Goal: Task Accomplishment & Management: Use online tool/utility

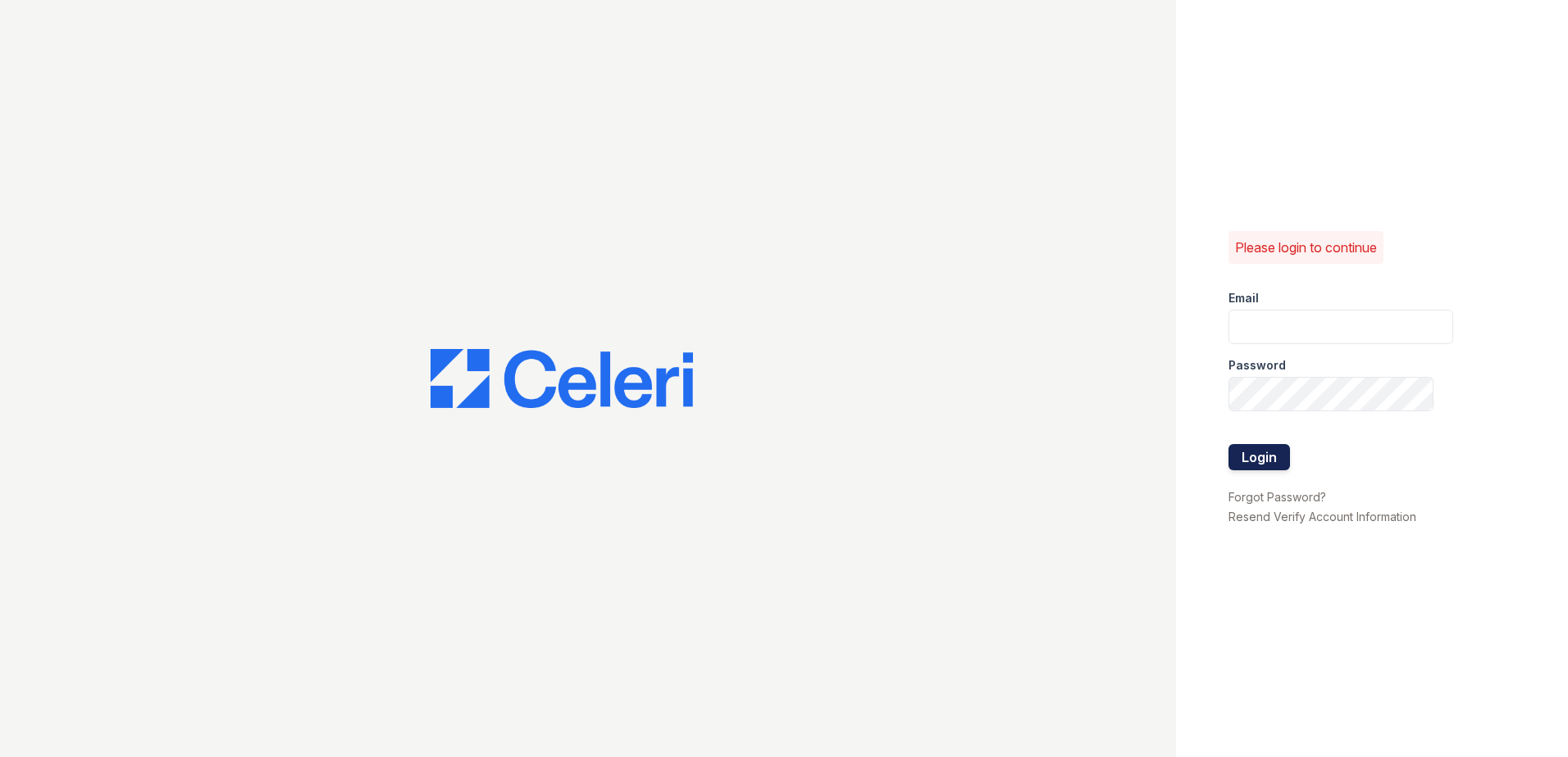
type input "thesocialblueapts@trinity-pm.com"
click at [1270, 454] on button "Login" at bounding box center [1258, 457] width 61 height 27
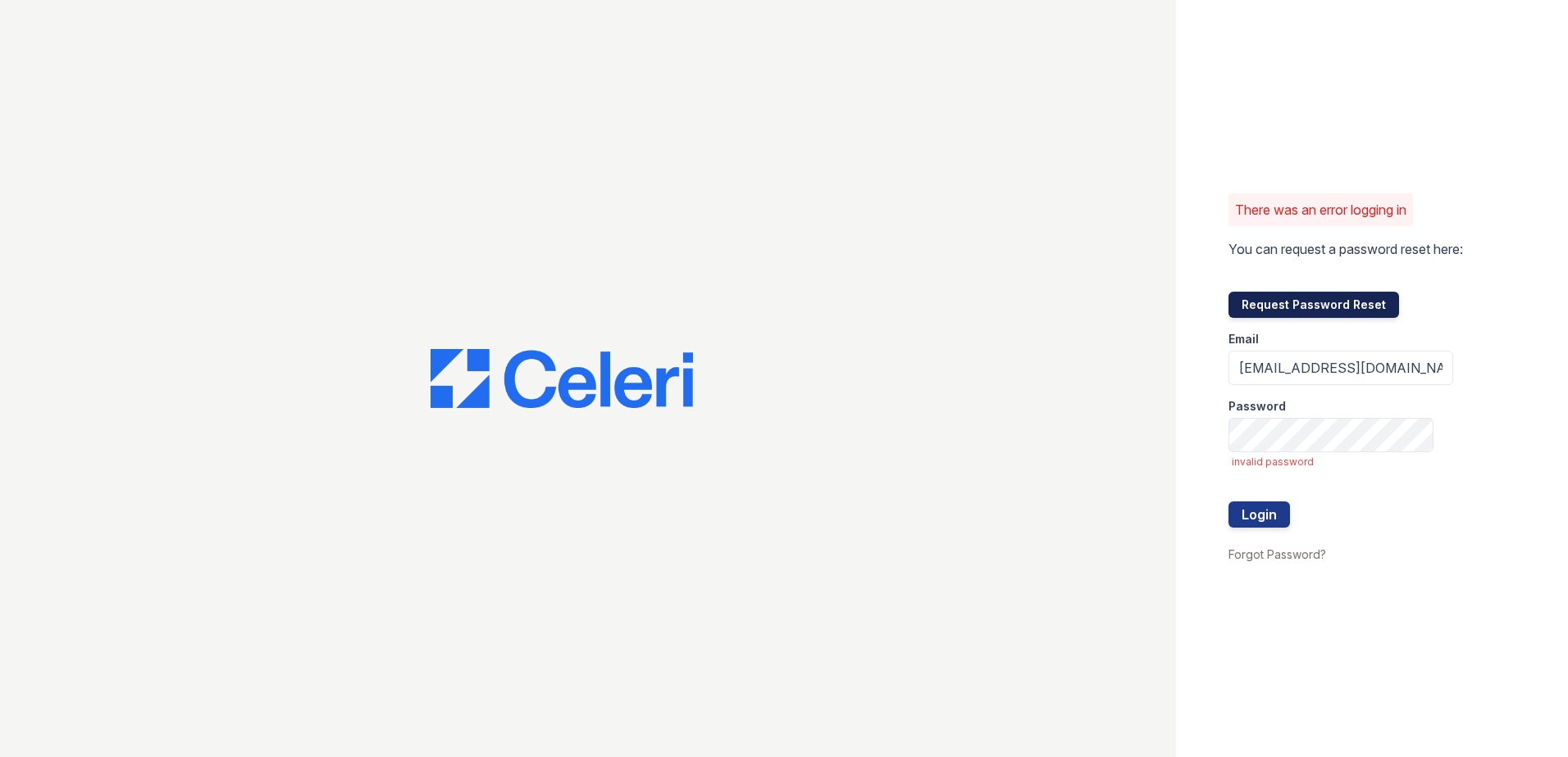
click at [1280, 309] on button "Request Password Reset" at bounding box center [1313, 305] width 170 height 27
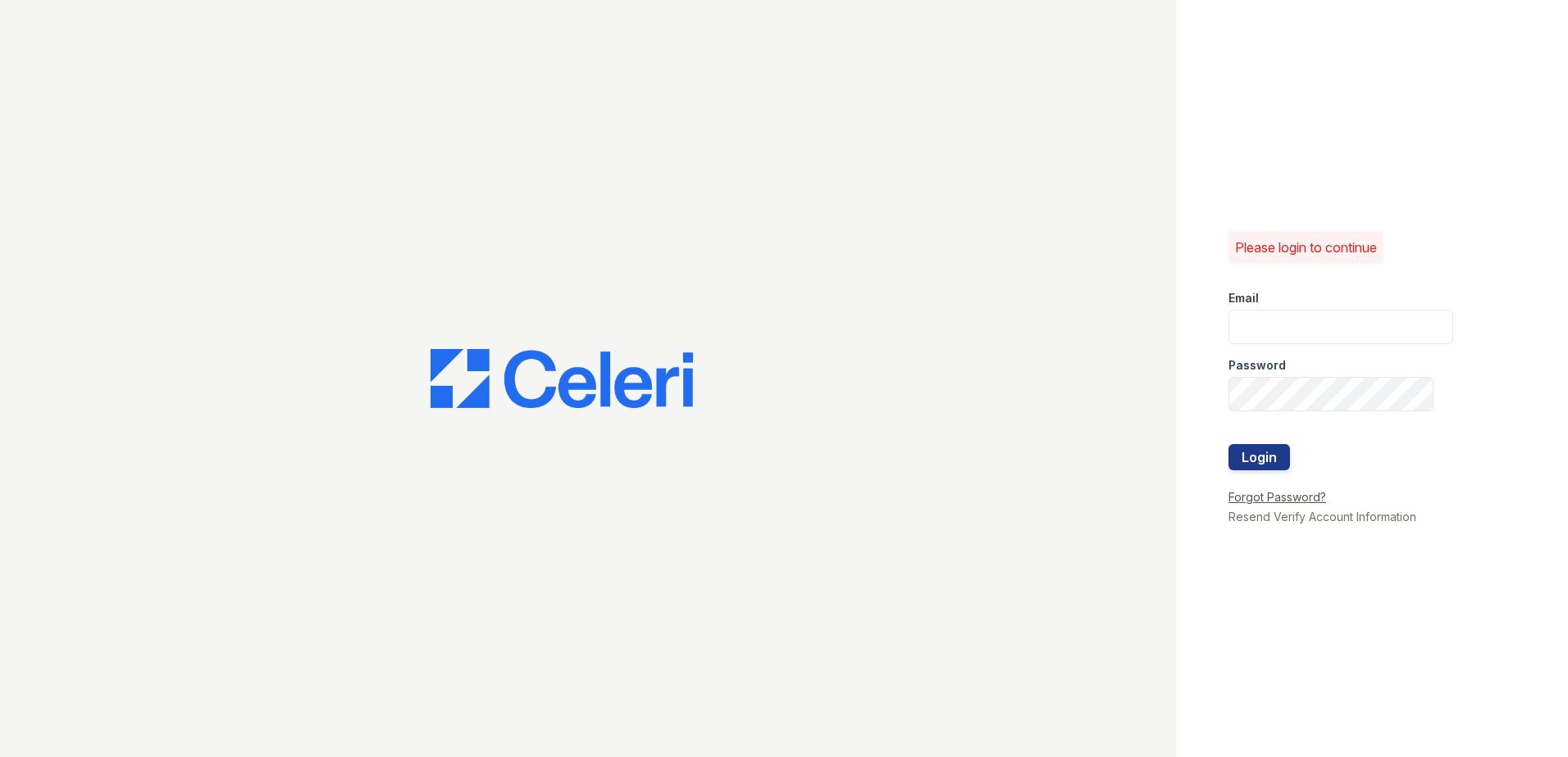
type input "thesocialblueapts@trinity-pm.com"
click at [1274, 492] on link "Forgot Password?" at bounding box center [1277, 496] width 98 height 14
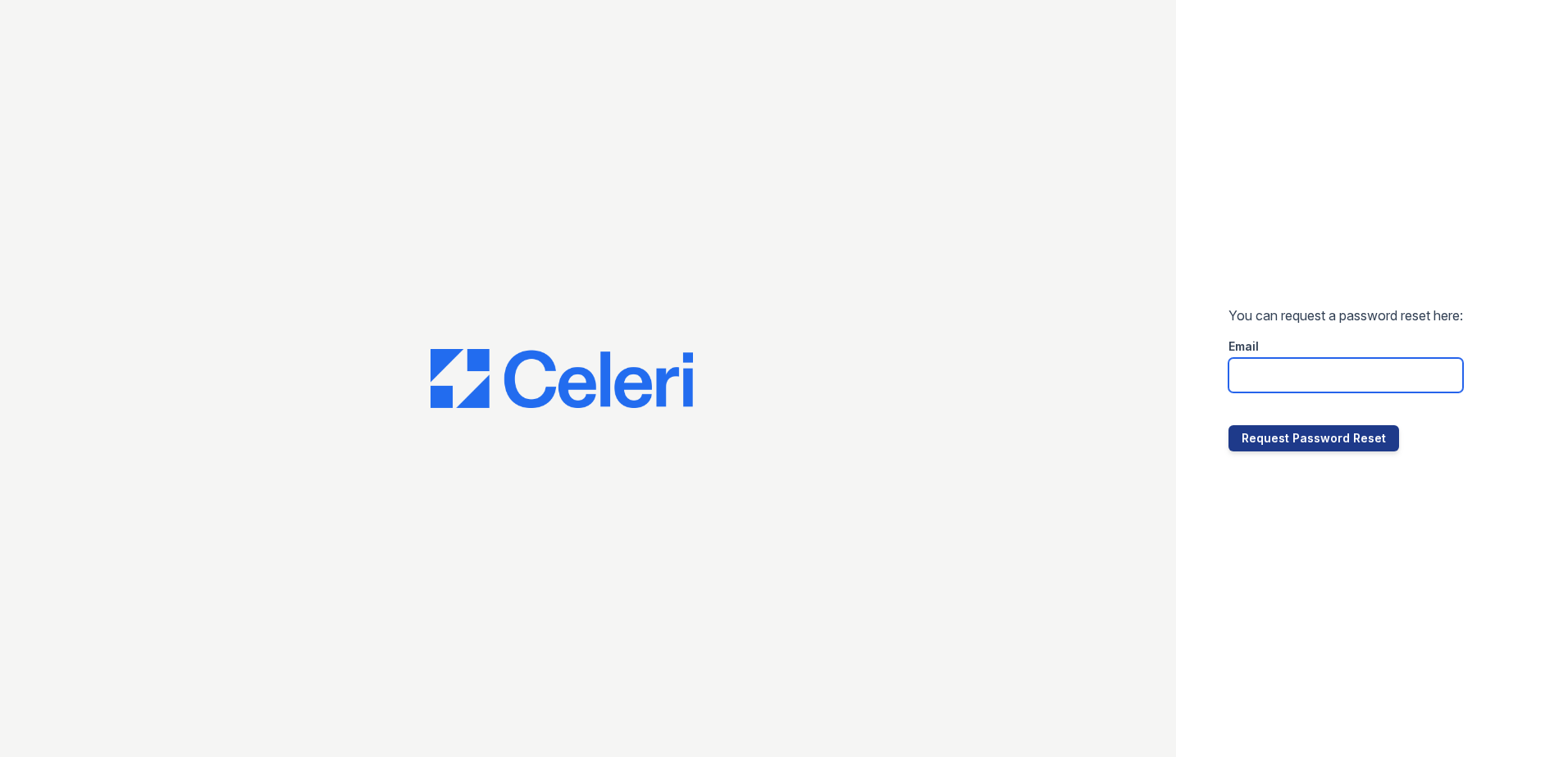
click at [1258, 376] on input "email" at bounding box center [1345, 375] width 234 height 35
type input "thesocialblueapts@trinity-pm.com"
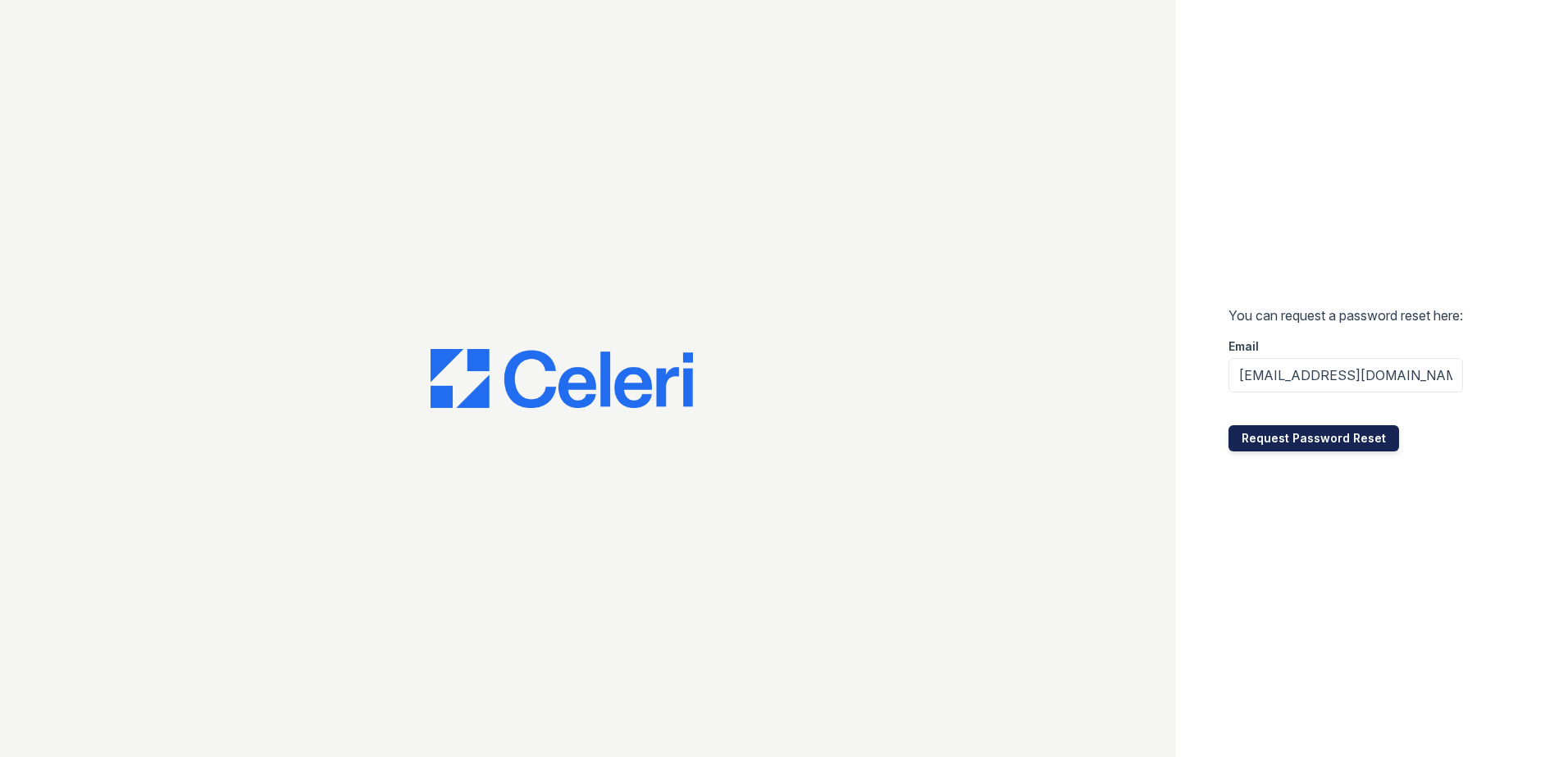
click at [1277, 442] on button "Request Password Reset" at bounding box center [1313, 438] width 170 height 27
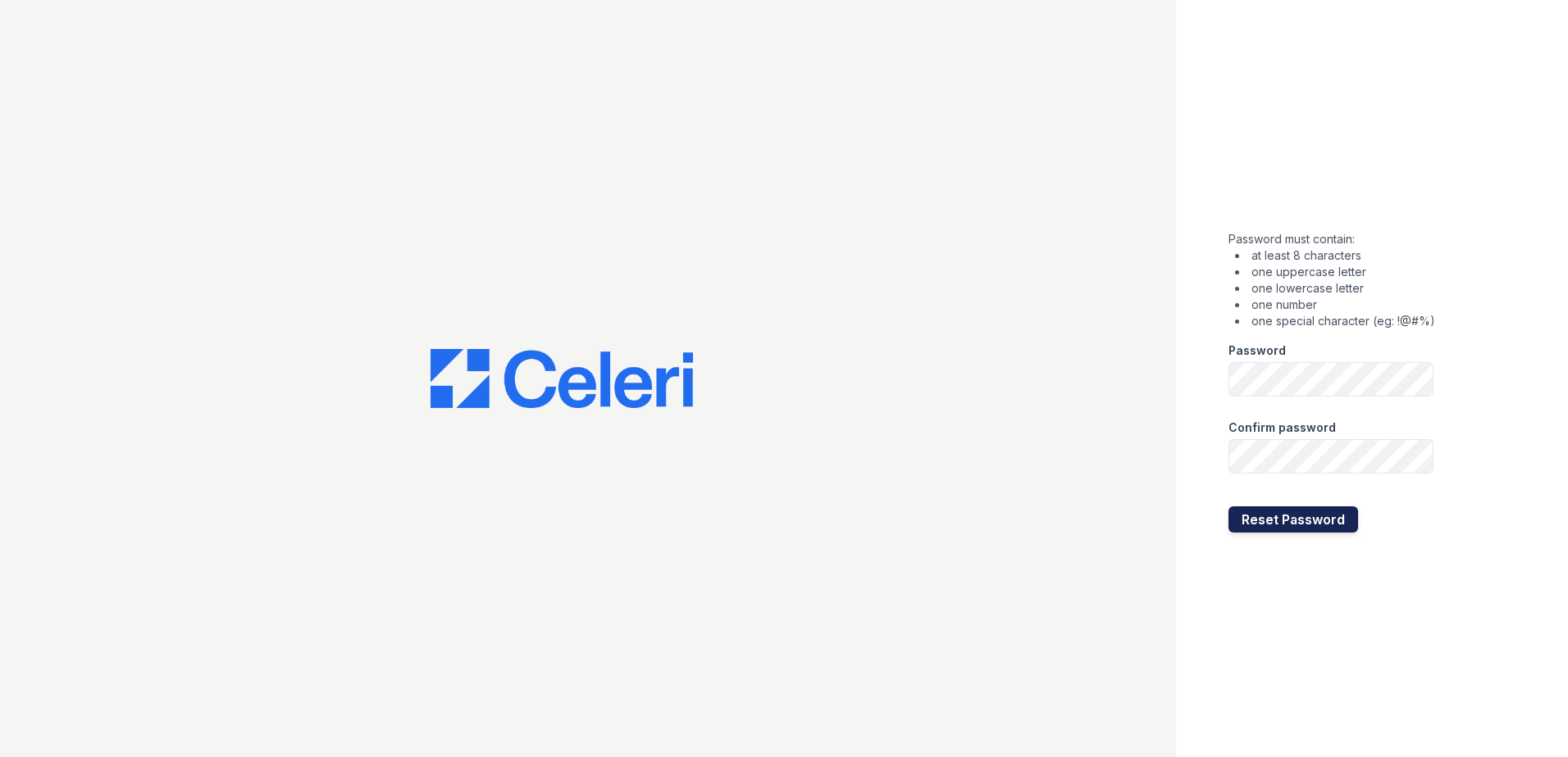
click at [1250, 517] on button "Reset Password" at bounding box center [1292, 519] width 129 height 27
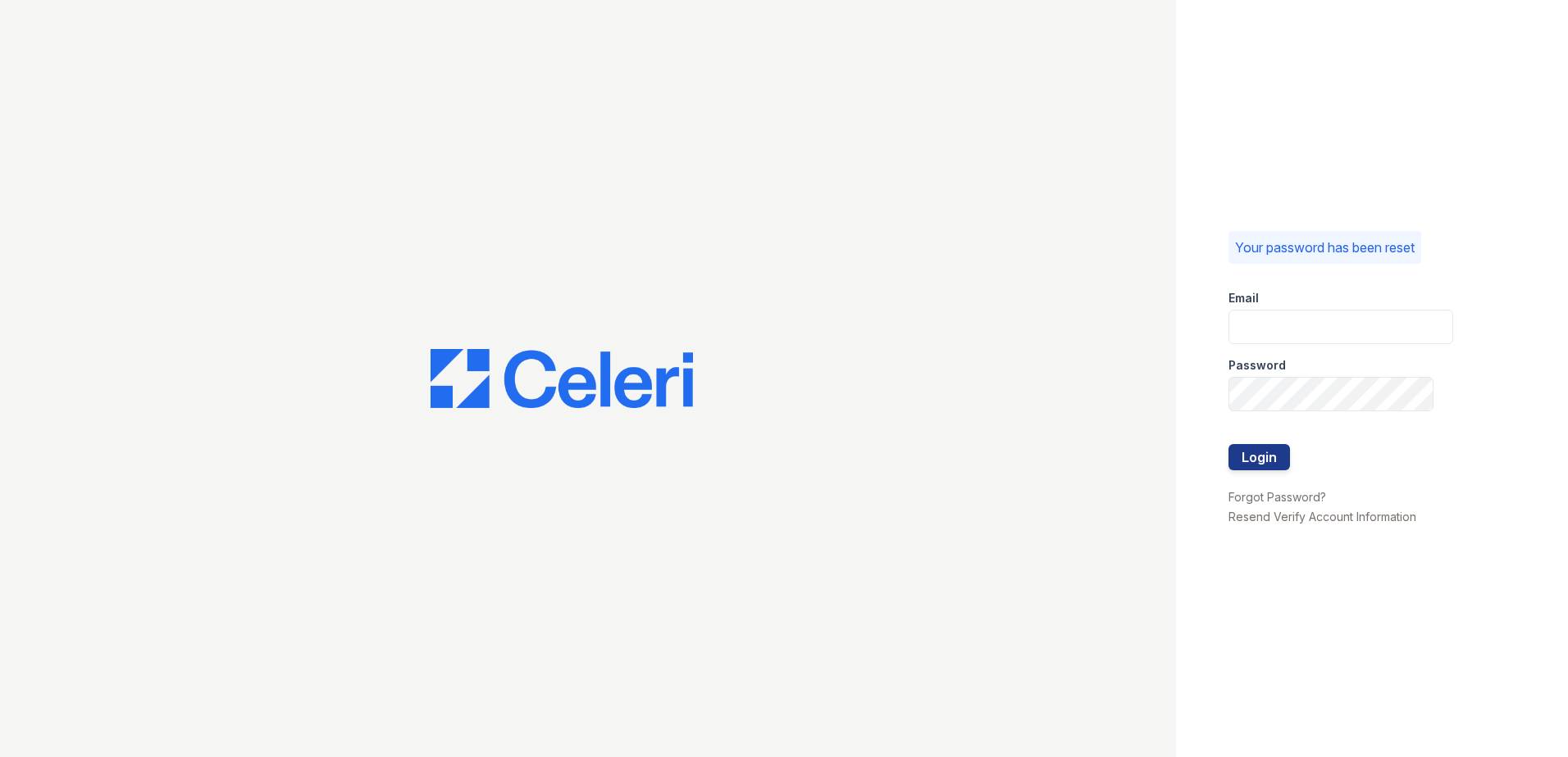
type input "[EMAIL_ADDRESS][DOMAIN_NAME]"
click at [1248, 460] on button "Login" at bounding box center [1258, 457] width 61 height 27
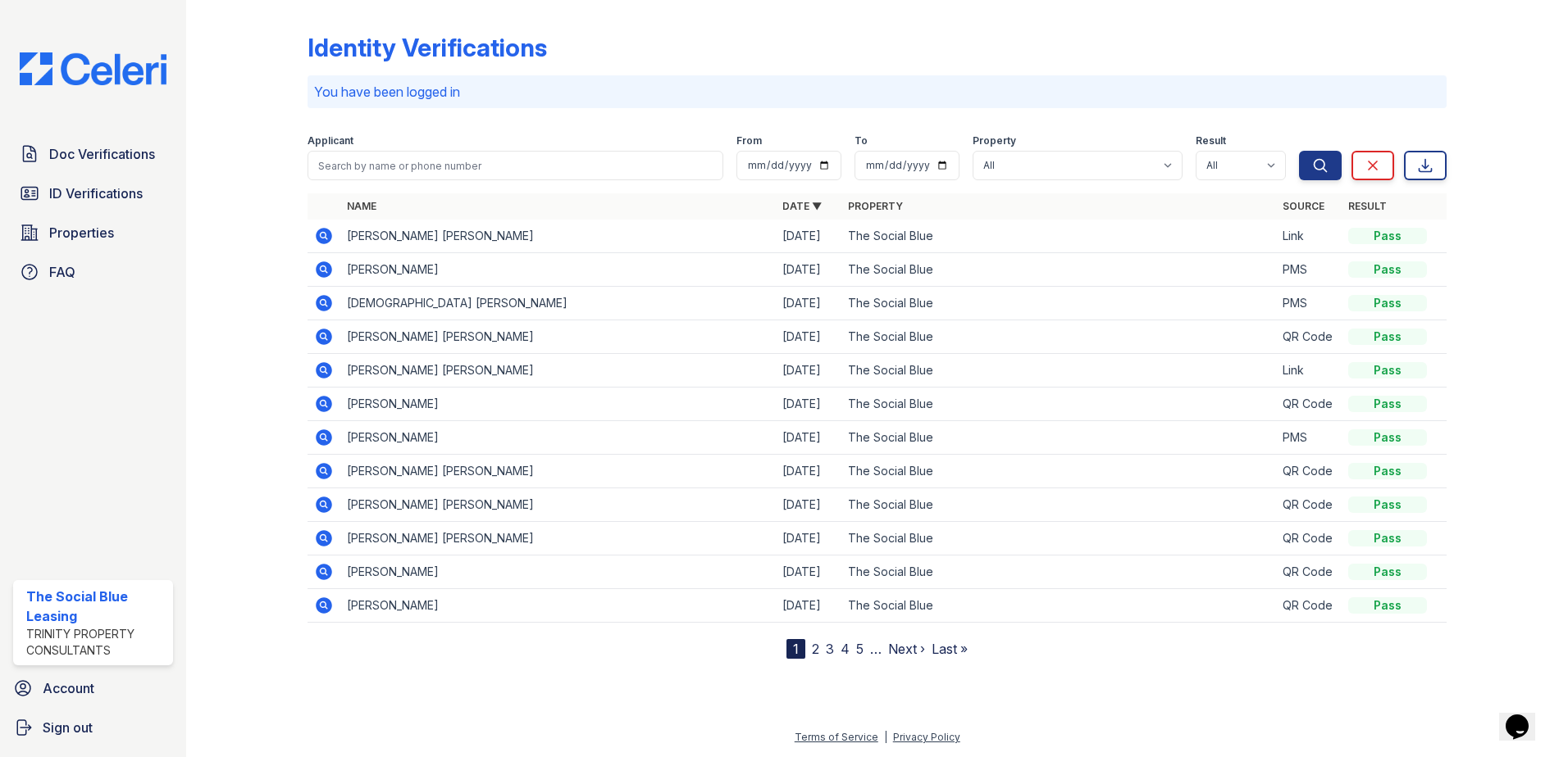
click at [413, 234] on td "HAILEY DEANNE SAIN" at bounding box center [558, 236] width 435 height 34
click at [90, 183] on link "ID Verifications" at bounding box center [93, 193] width 160 height 33
